Goal: Task Accomplishment & Management: Use online tool/utility

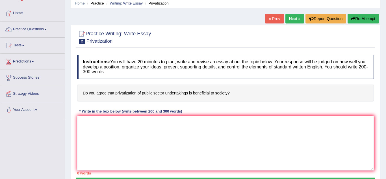
click at [95, 173] on div "0 words" at bounding box center [225, 172] width 297 height 5
click at [87, 122] on textarea at bounding box center [225, 143] width 297 height 55
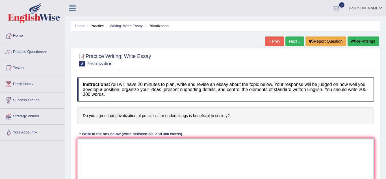
drag, startPoint x: 91, startPoint y: 146, endPoint x: 95, endPoint y: 136, distance: 11.3
click at [95, 136] on div "Instructions: You will have 20 minutes to plan, write and revise an essay about…" at bounding box center [225, 137] width 299 height 125
click at [95, 136] on div "* Write in the box below (write between 200 and 300 words)" at bounding box center [130, 133] width 107 height 5
click at [81, 143] on textarea at bounding box center [225, 165] width 297 height 55
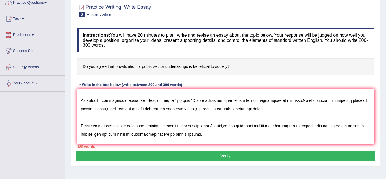
scroll to position [3, 0]
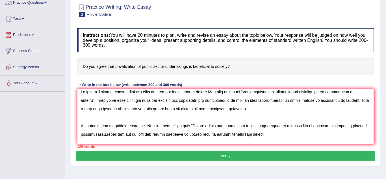
click at [151, 101] on textarea at bounding box center [225, 116] width 297 height 55
click at [239, 100] on textarea at bounding box center [225, 116] width 297 height 55
click at [242, 100] on textarea at bounding box center [225, 116] width 297 height 55
click at [329, 101] on textarea at bounding box center [225, 116] width 297 height 55
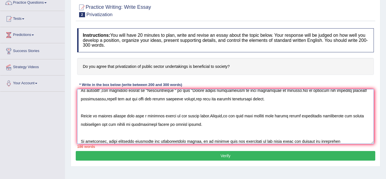
scroll to position [47, 0]
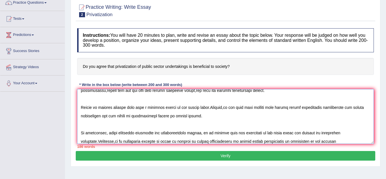
click at [213, 142] on textarea at bounding box center [225, 116] width 297 height 55
click at [214, 141] on textarea at bounding box center [225, 116] width 297 height 55
click at [217, 142] on textarea at bounding box center [225, 116] width 297 height 55
click at [334, 142] on textarea at bounding box center [225, 116] width 297 height 55
type textarea "In [DATE] complex world,numerious issue and topics are subject to [DOMAIN_NAME]…"
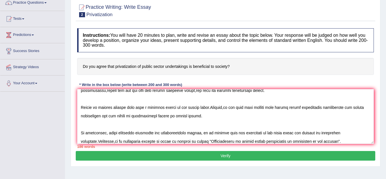
click at [299, 154] on button "Verify" at bounding box center [225, 156] width 299 height 10
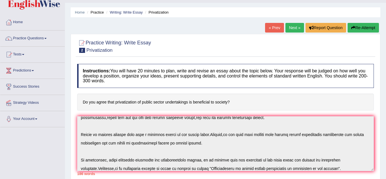
scroll to position [0, 0]
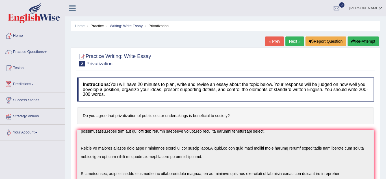
click at [296, 43] on link "Next »" at bounding box center [294, 41] width 19 height 10
